Goal: Find specific page/section: Find specific page/section

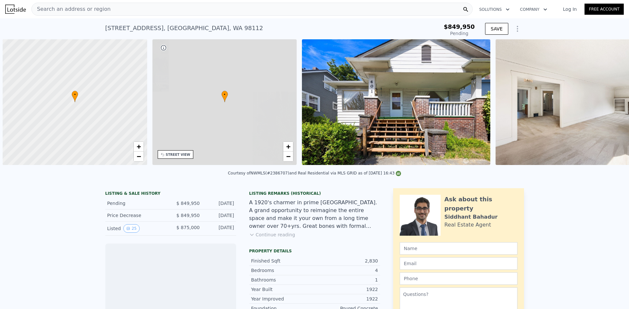
scroll to position [0, 3]
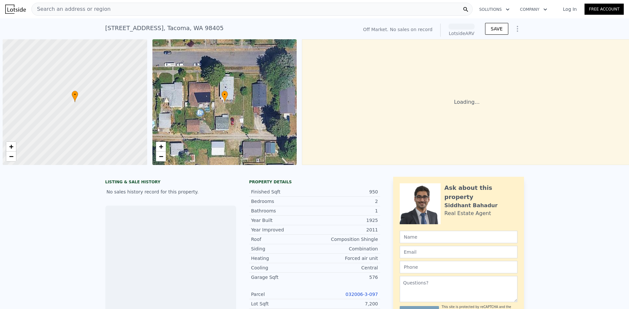
scroll to position [0, 3]
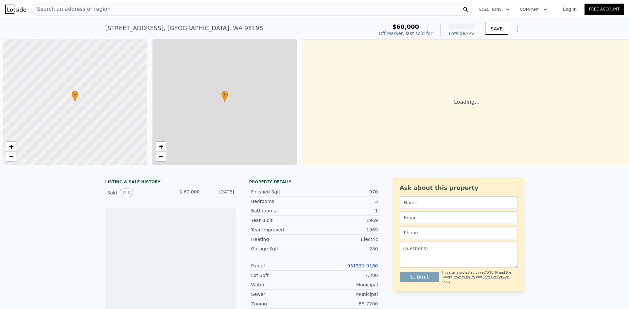
scroll to position [0, 3]
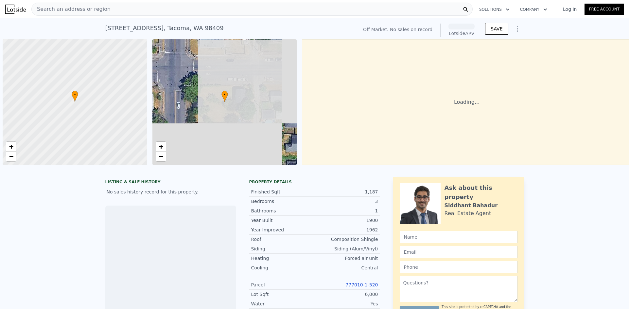
scroll to position [0, 3]
